Goal: Navigation & Orientation: Find specific page/section

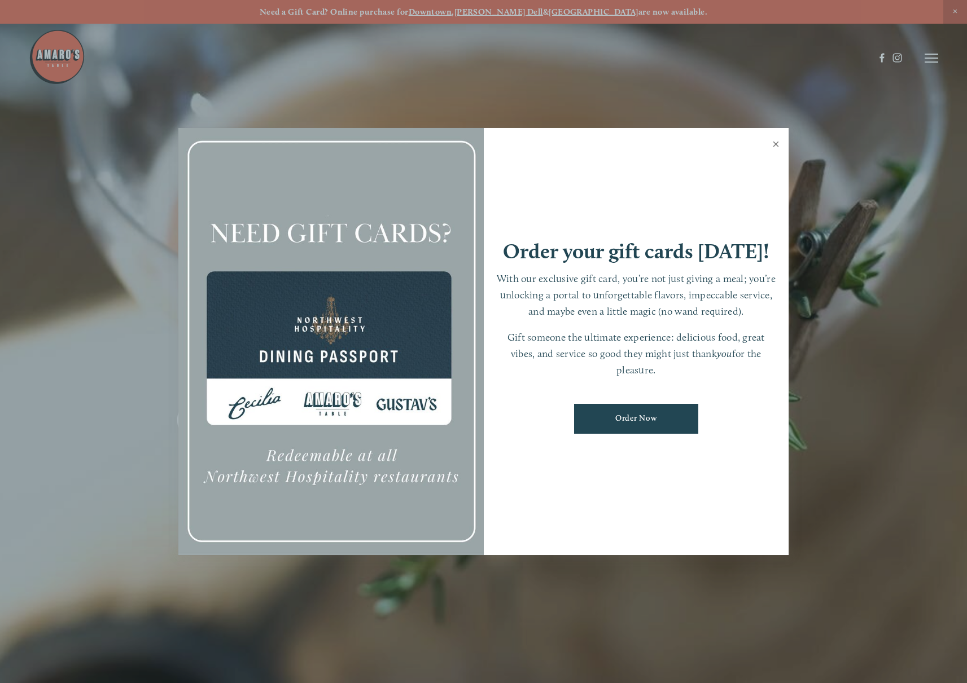
click at [773, 147] on link "Close" at bounding box center [776, 146] width 22 height 32
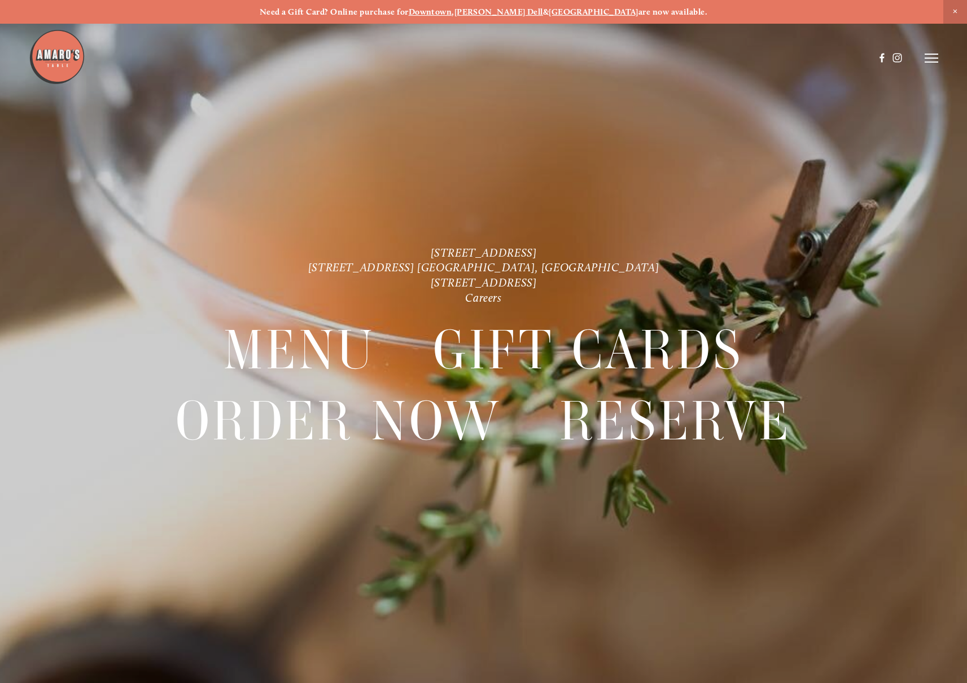
click at [928, 56] on icon at bounding box center [931, 58] width 14 height 10
click at [795, 55] on span "Visit" at bounding box center [787, 58] width 17 height 10
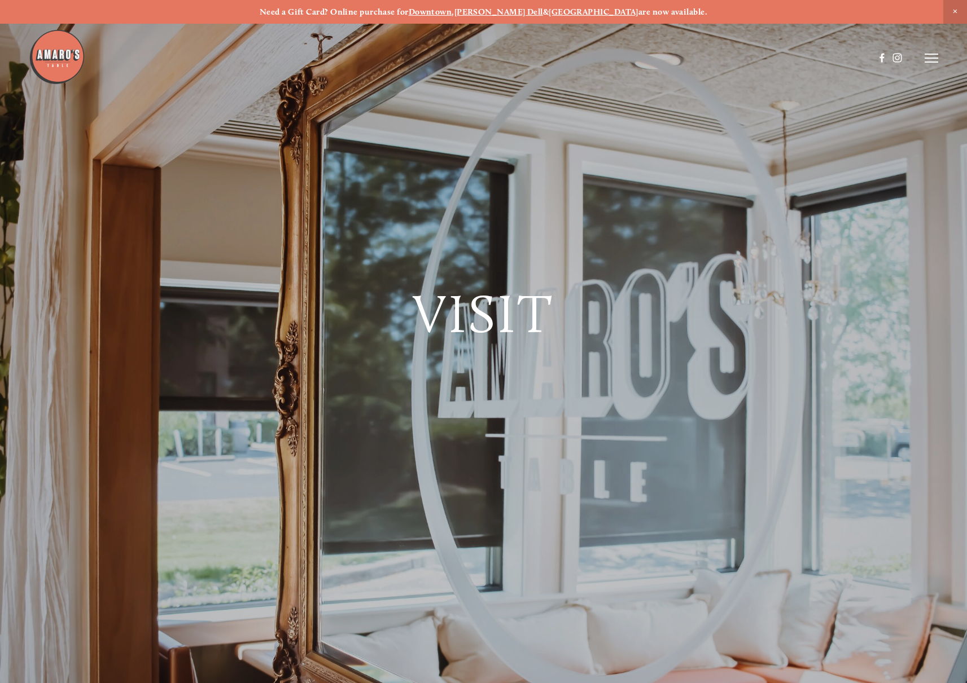
click at [58, 62] on img at bounding box center [57, 57] width 56 height 56
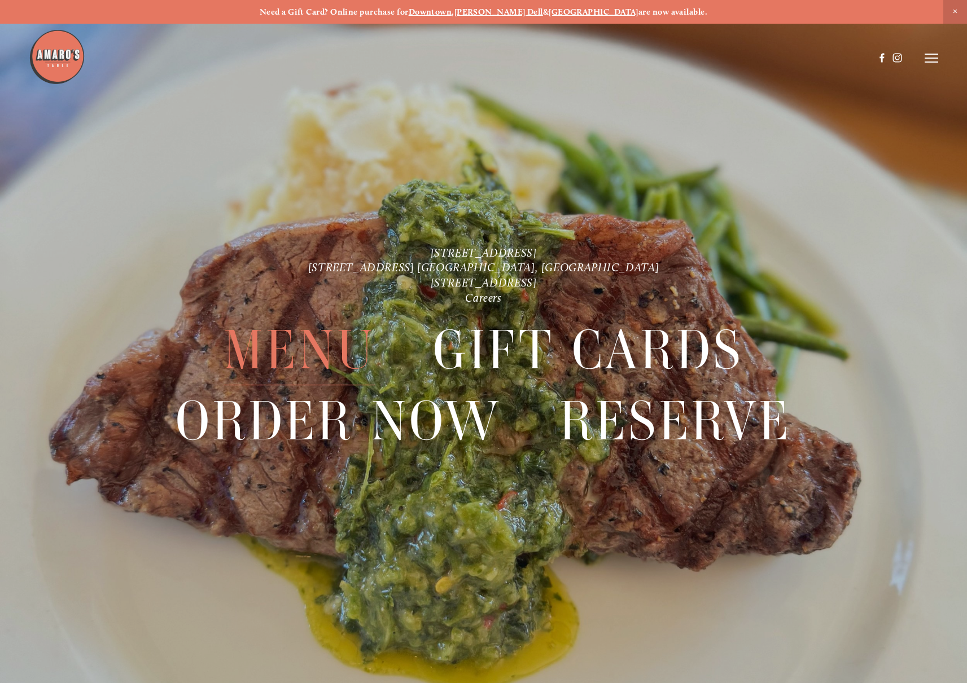
click at [317, 360] on span "Menu" at bounding box center [298, 350] width 151 height 70
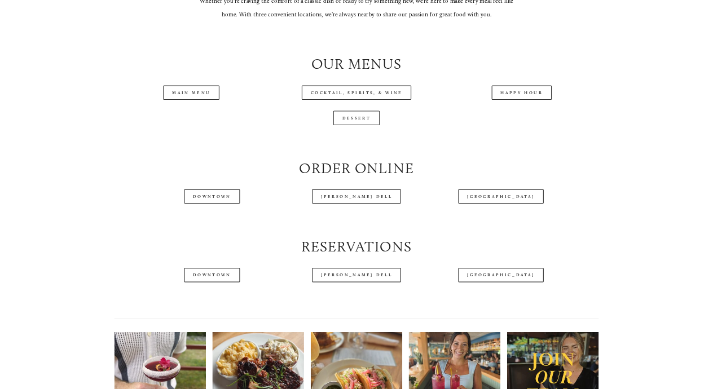
scroll to position [1209, 0]
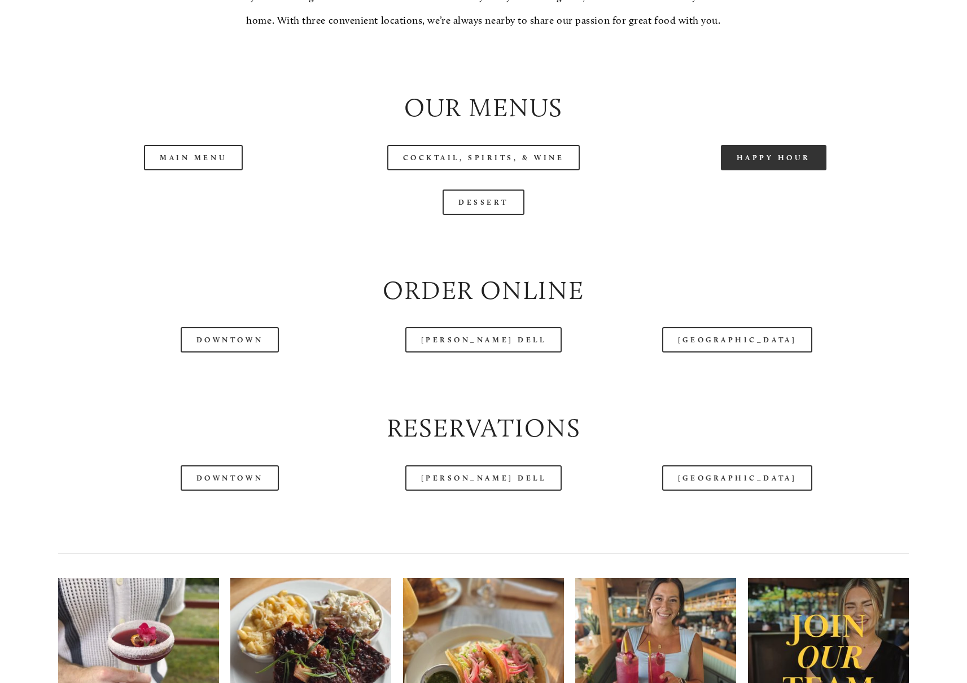
click at [771, 145] on link "Happy Hour" at bounding box center [774, 157] width 106 height 25
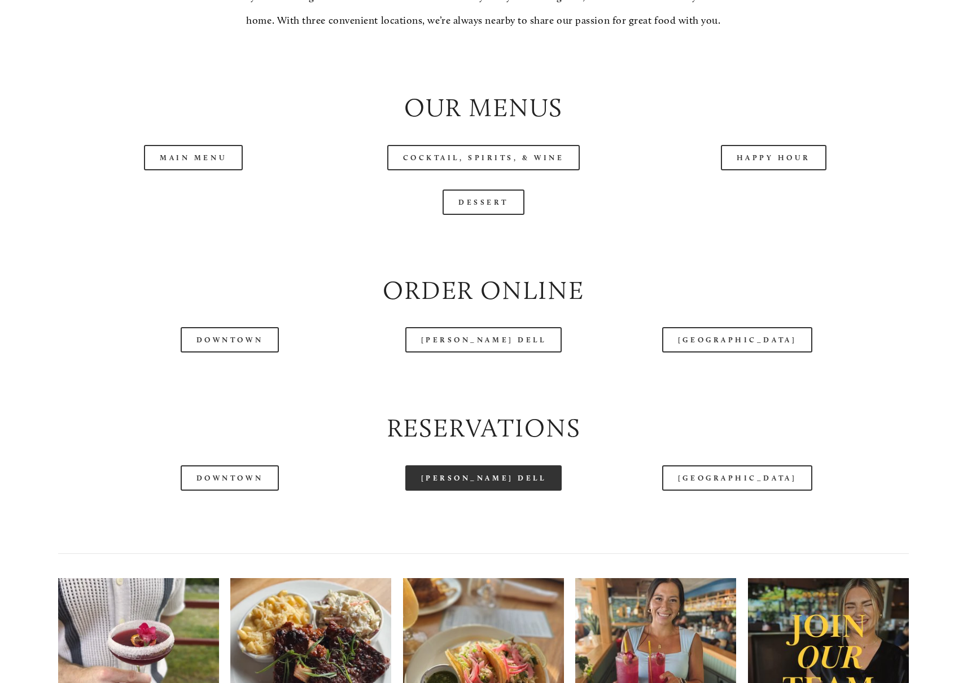
click at [491, 467] on link "[PERSON_NAME] Dell" at bounding box center [483, 478] width 157 height 25
